Goal: Transaction & Acquisition: Purchase product/service

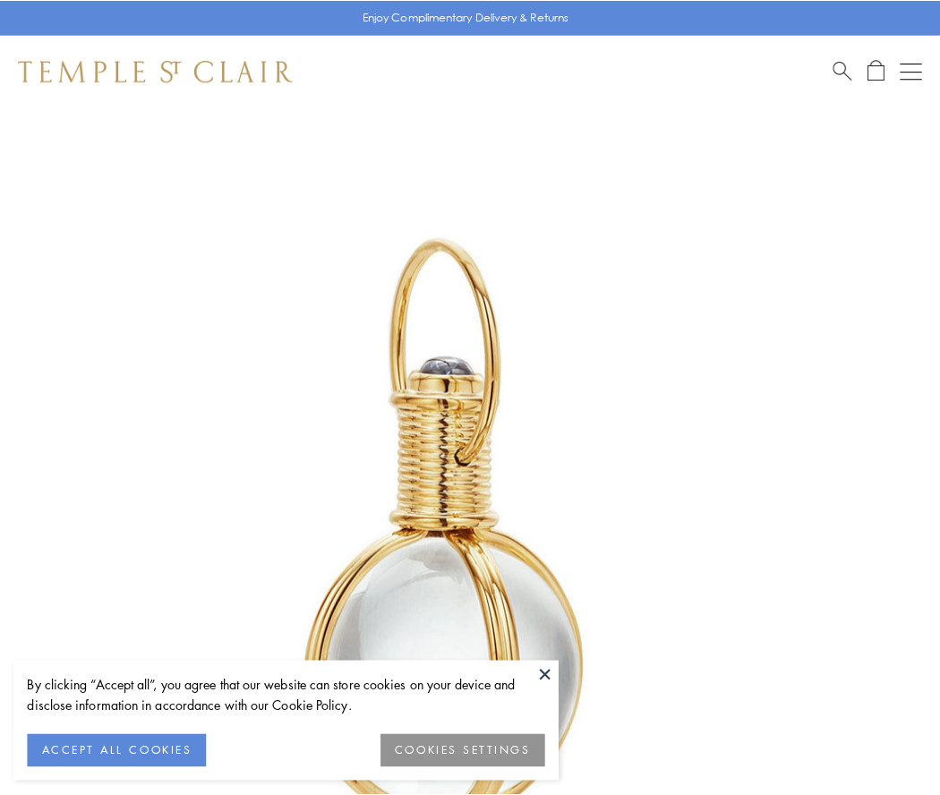
scroll to position [468, 0]
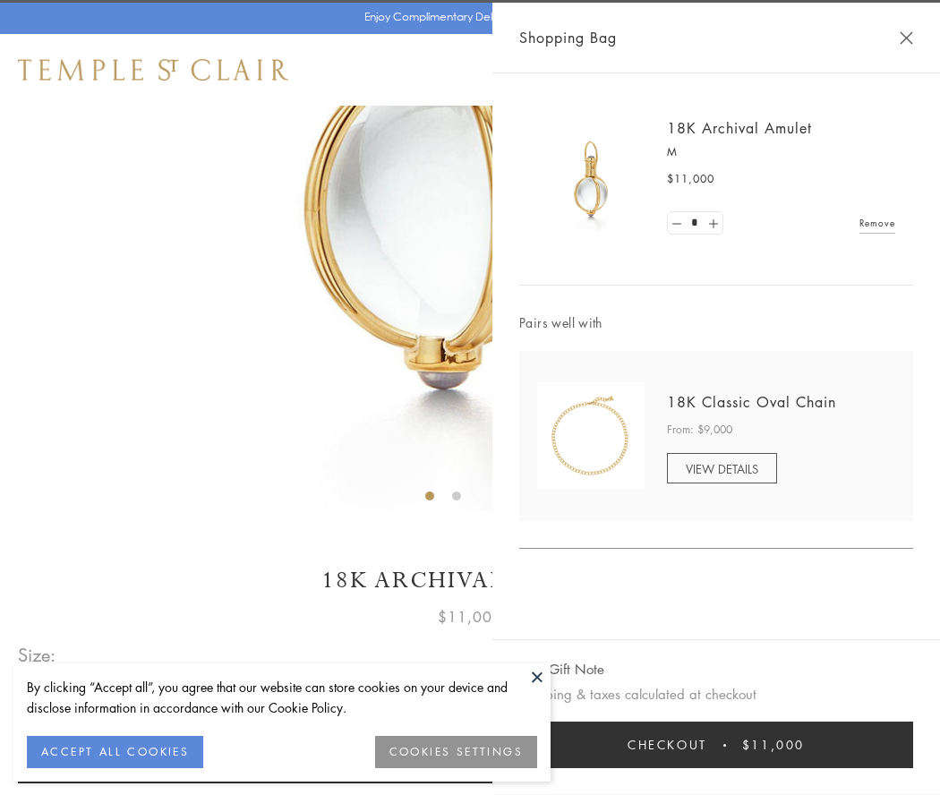
click at [716, 745] on button "Checkout $11,000" at bounding box center [716, 745] width 394 height 47
